Goal: Task Accomplishment & Management: Manage account settings

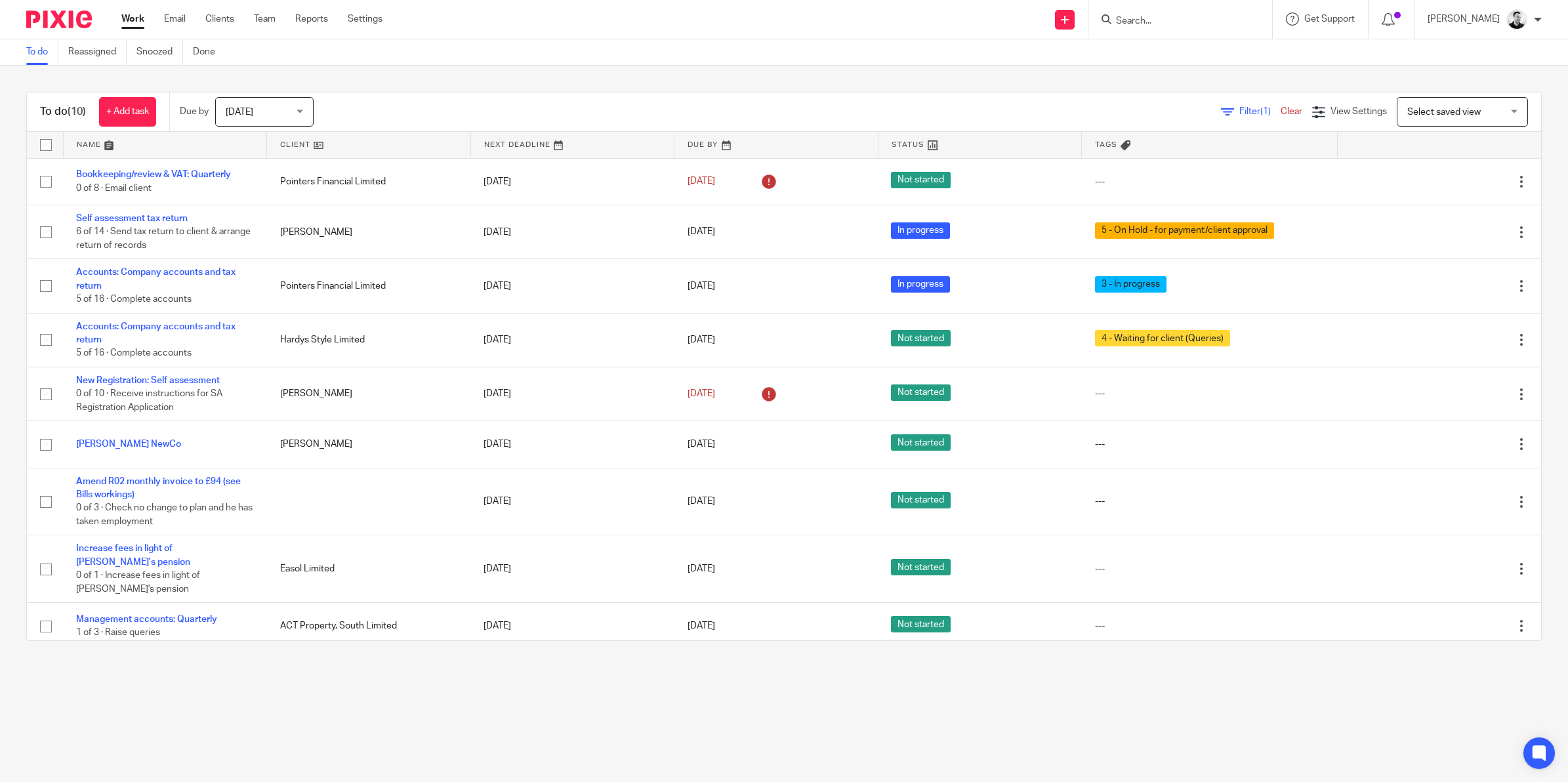
click at [1153, 16] on input "Search" at bounding box center [1174, 21] width 118 height 11
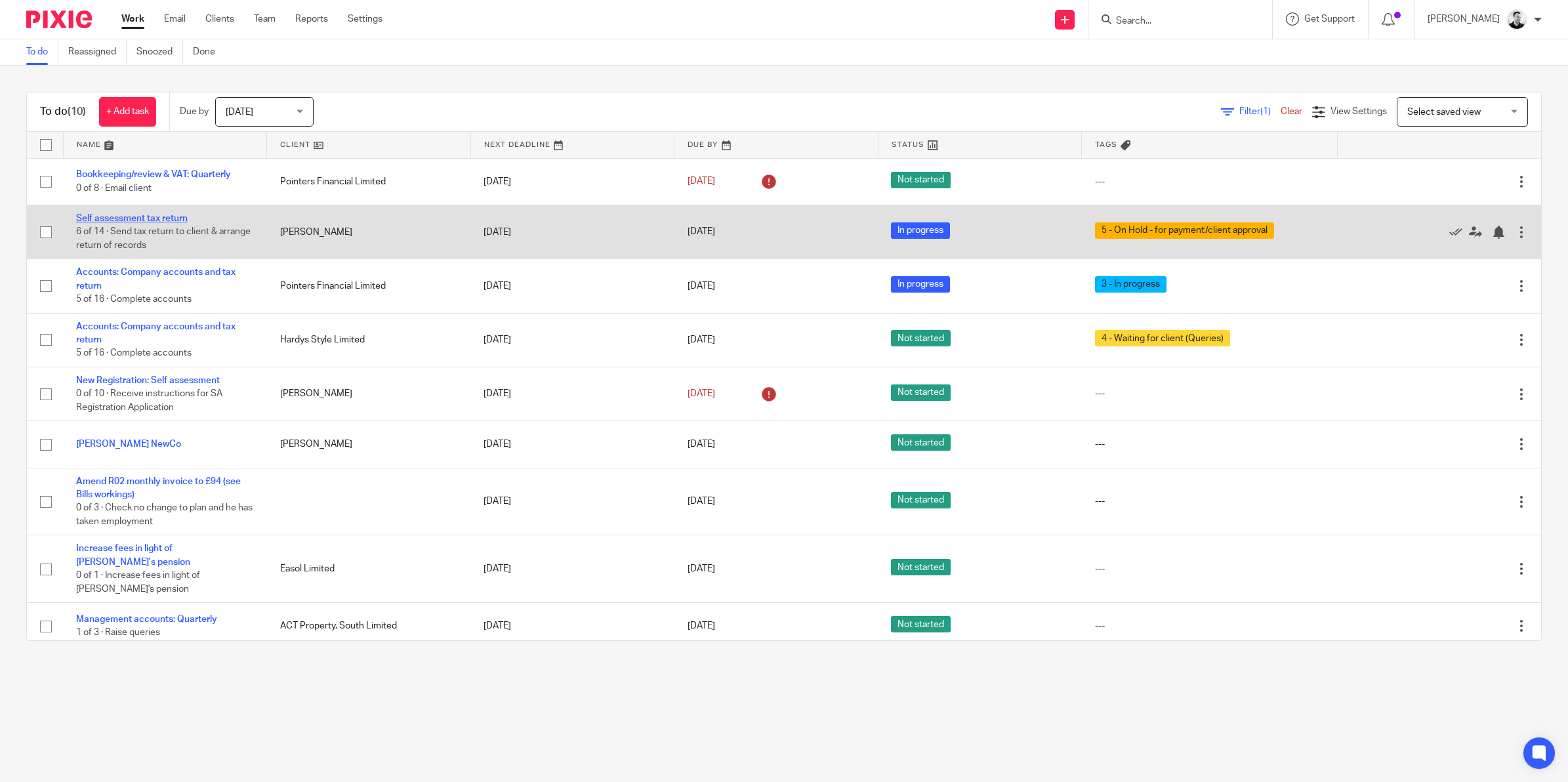
click at [167, 221] on link "Self assessment tax return" at bounding box center [132, 218] width 112 height 9
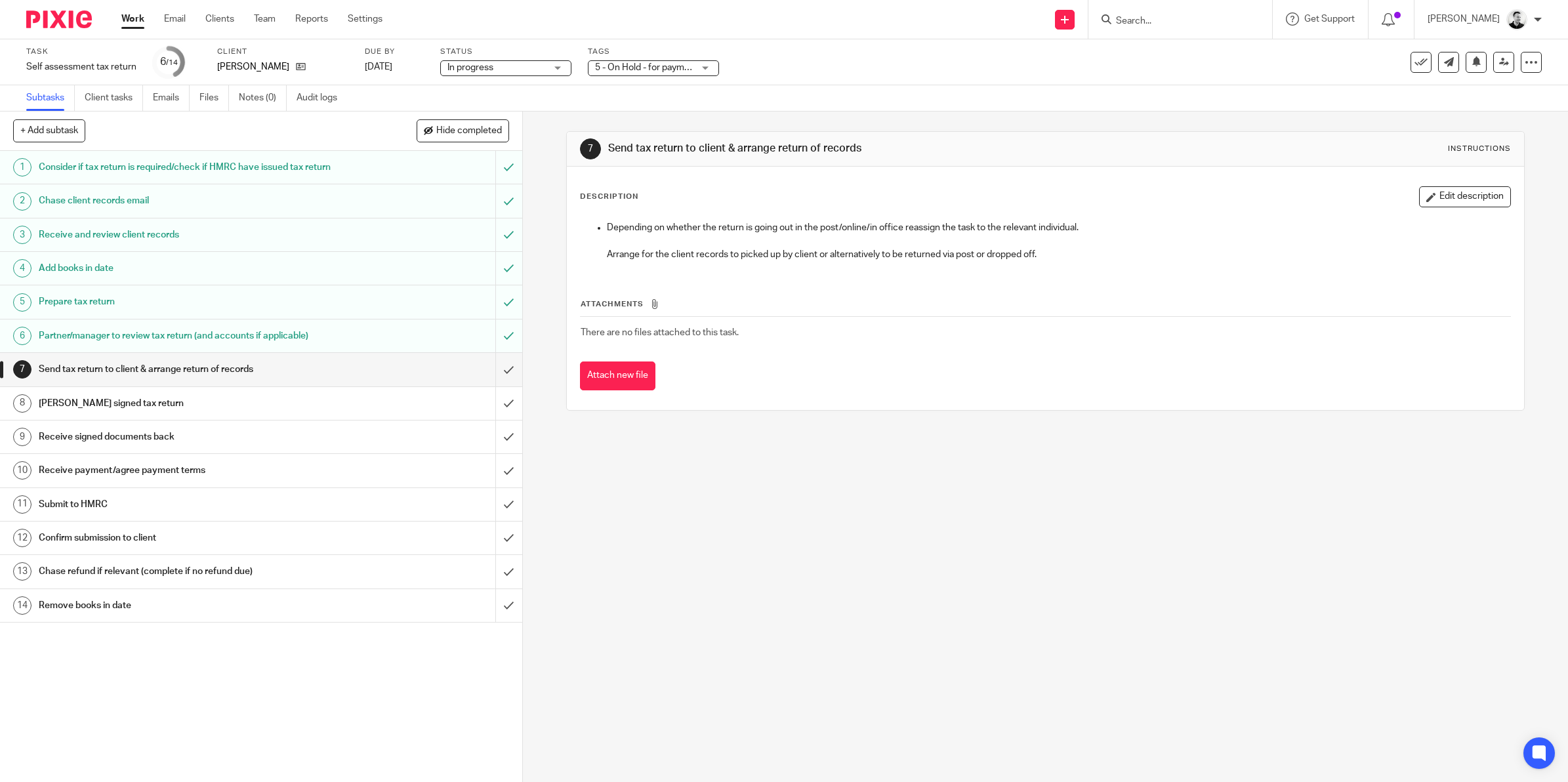
click at [654, 63] on span "5 - On Hold - for payment/client approval" at bounding box center [678, 67] width 166 height 9
click at [764, 54] on div "Task Self assessment tax return Save Self assessment tax return 6 /14 Client Da…" at bounding box center [658, 62] width 1263 height 31
click at [490, 382] on input "submit" at bounding box center [261, 369] width 522 height 33
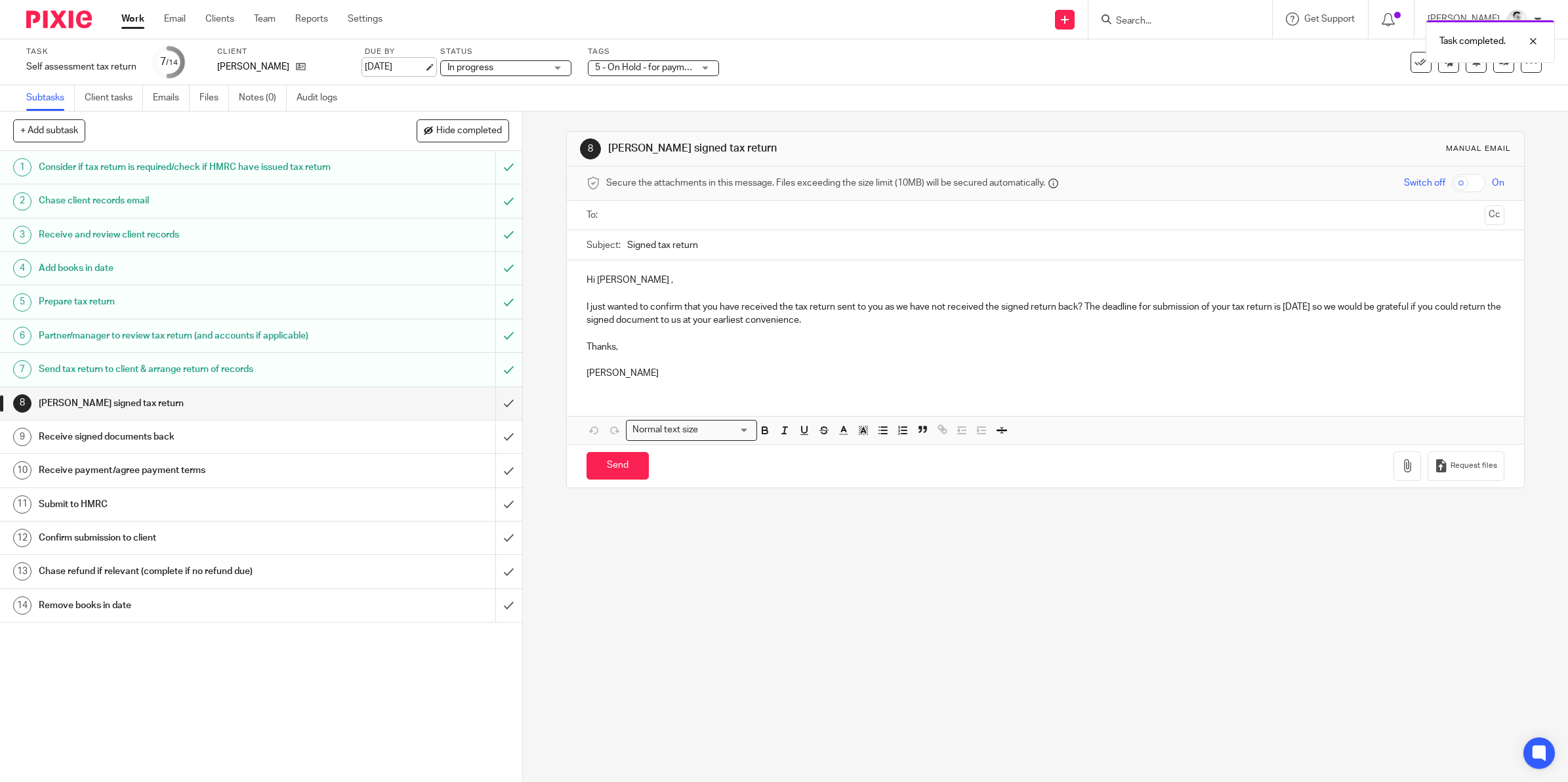
click at [400, 69] on link "[DATE]" at bounding box center [394, 67] width 59 height 14
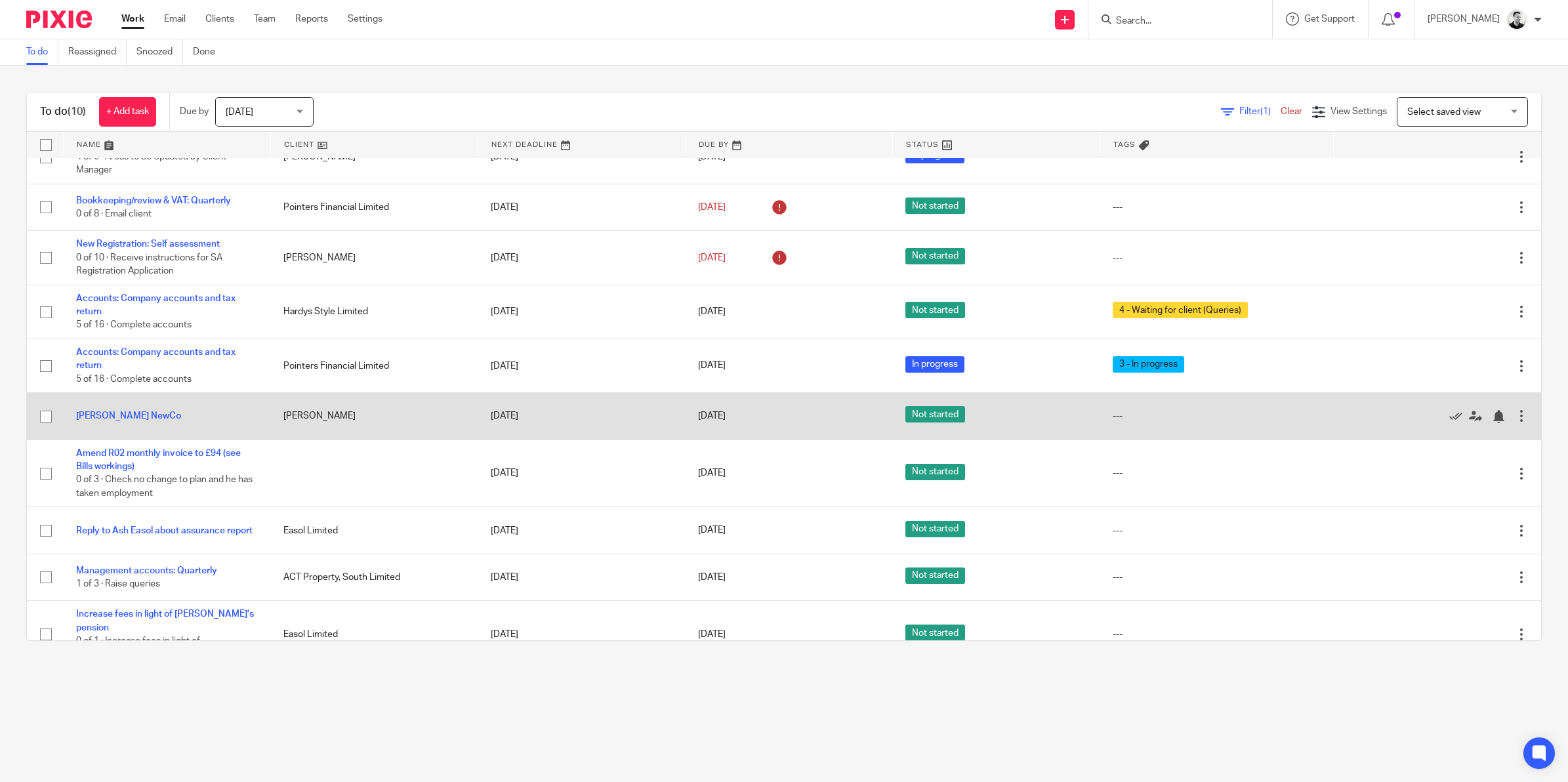
scroll to position [43, 0]
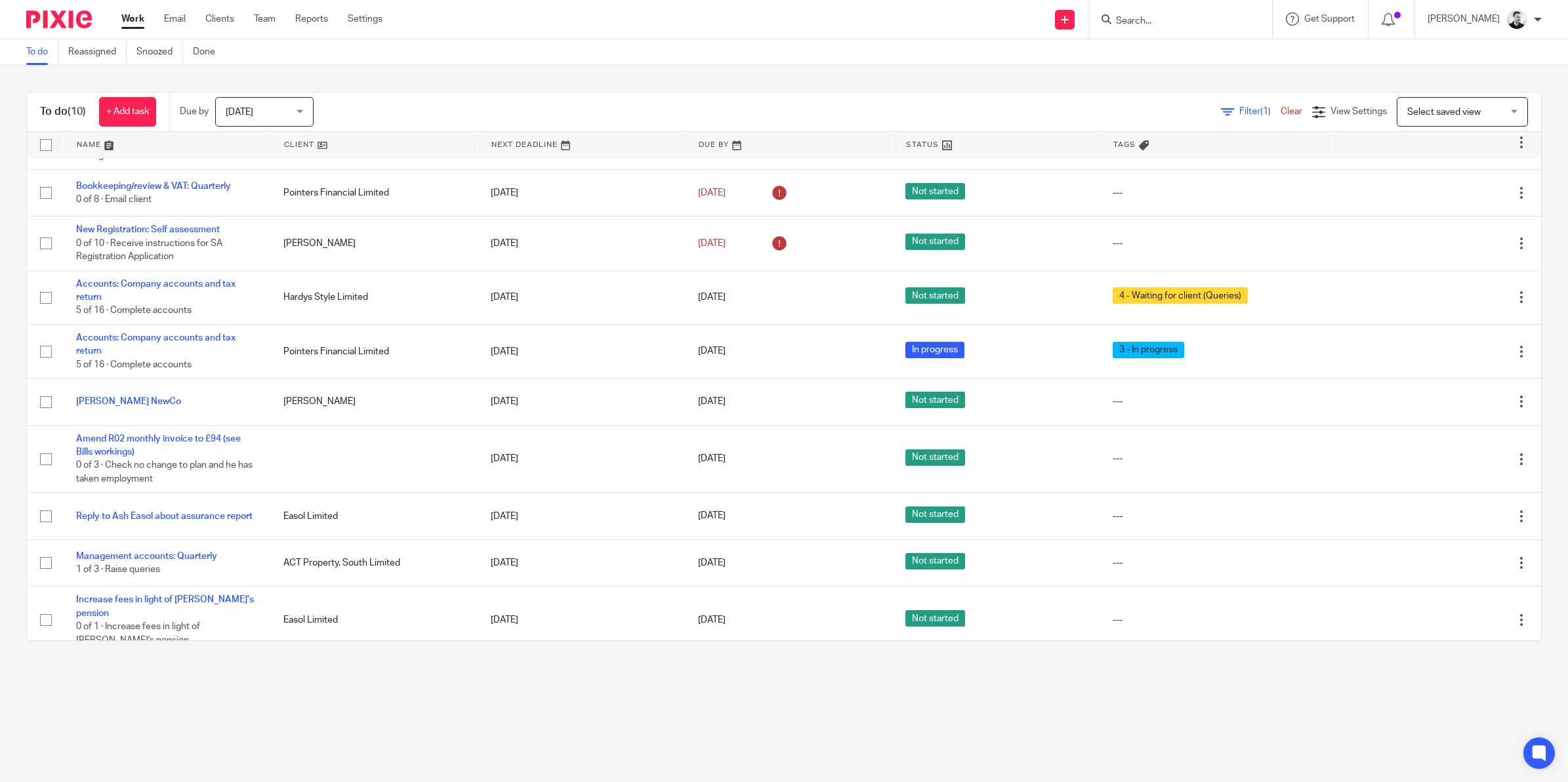
click at [310, 108] on div "Tomorrow Tomorrow" at bounding box center [264, 111] width 98 height 30
click at [248, 136] on span "[DATE]" at bounding box center [242, 139] width 28 height 9
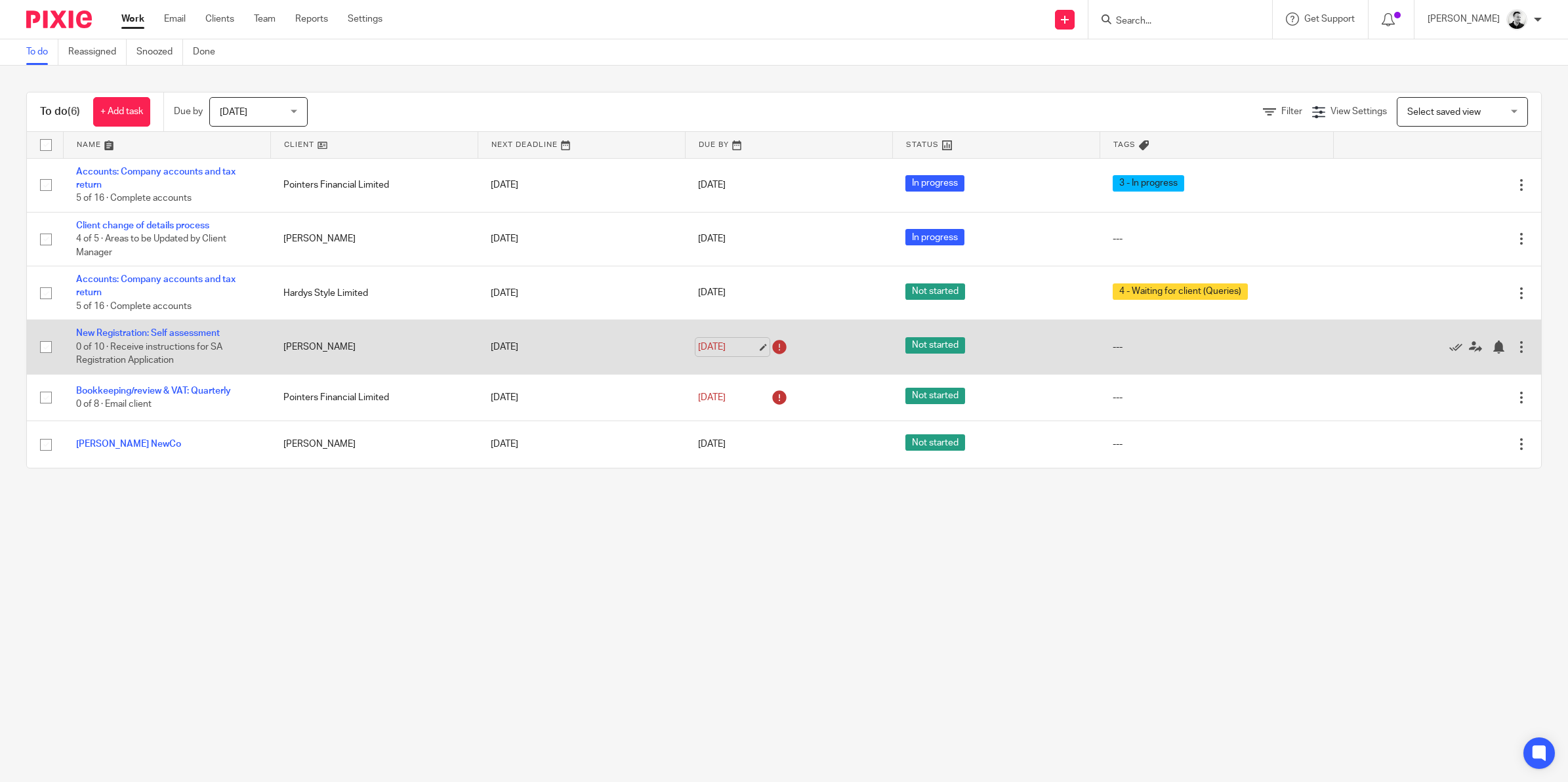
click at [710, 346] on link "[DATE]" at bounding box center [727, 347] width 59 height 14
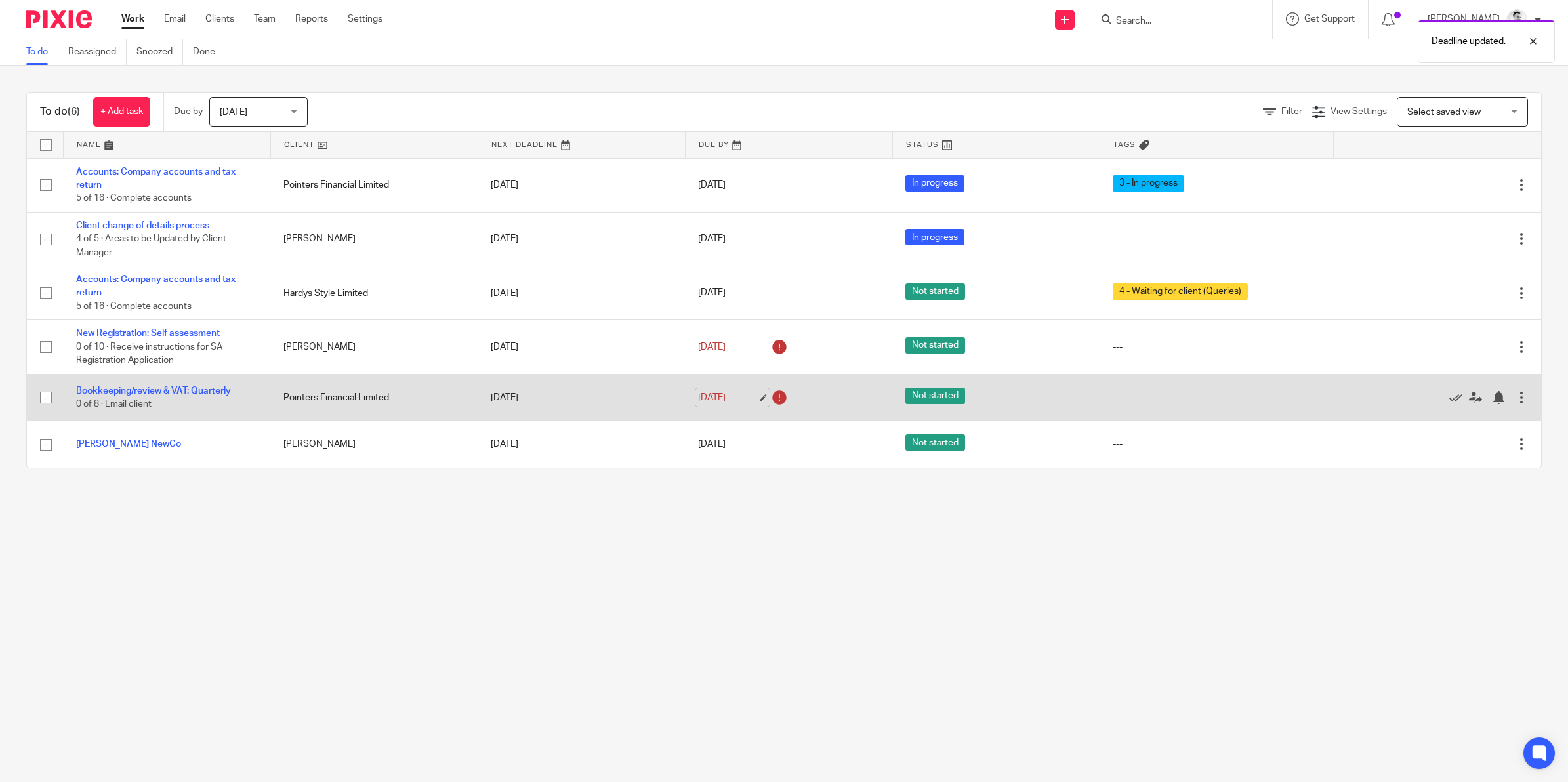
click at [717, 400] on link "[DATE]" at bounding box center [727, 398] width 59 height 14
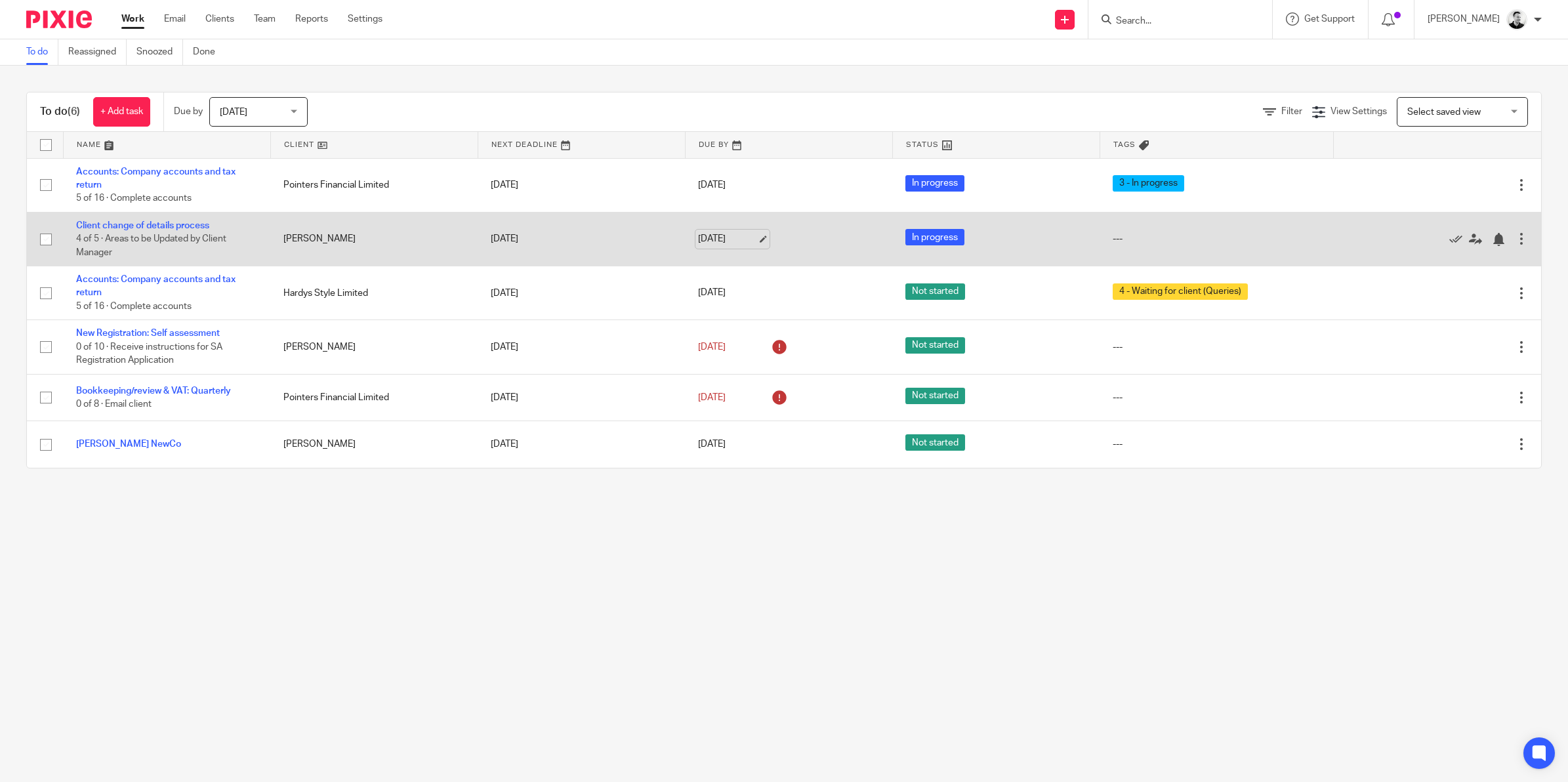
click at [709, 236] on link "[DATE]" at bounding box center [727, 239] width 59 height 14
